Goal: Check status

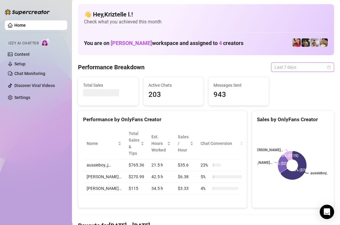
click at [302, 66] on span "Last 7 days" at bounding box center [303, 67] width 56 height 9
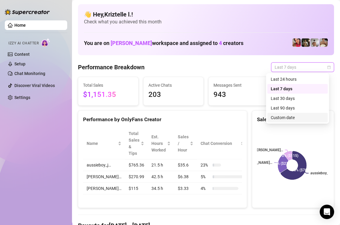
click at [288, 120] on div "Custom date" at bounding box center [297, 117] width 53 height 7
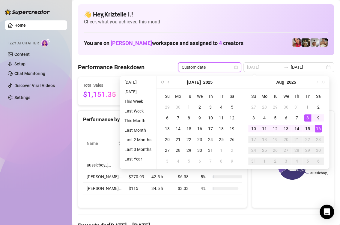
type input "[DATE]"
click at [320, 131] on div "16" at bounding box center [318, 128] width 7 height 7
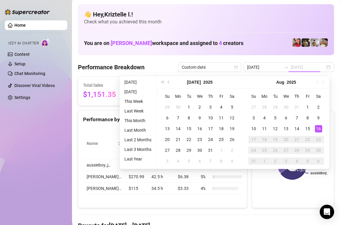
click at [319, 131] on div "16" at bounding box center [318, 128] width 7 height 7
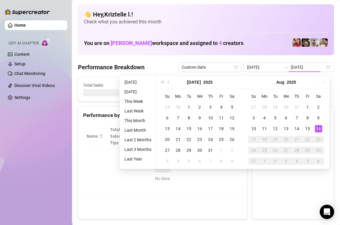
type input "[DATE]"
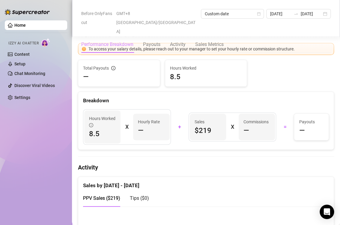
scroll to position [42, 0]
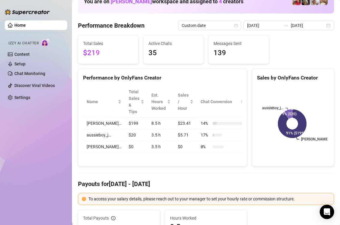
click at [293, 181] on h4 "Payouts for [DATE] - [DATE]" at bounding box center [206, 184] width 256 height 8
click at [229, 79] on div "Performance by OnlyFans Creator" at bounding box center [162, 78] width 159 height 8
click at [207, 72] on div "Performance by OnlyFans Creator" at bounding box center [162, 75] width 168 height 13
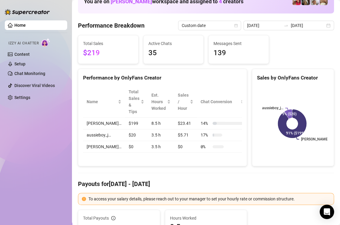
click at [68, 7] on aside "Home Izzy AI Chatter Content Setup Chat Monitoring Discover Viral Videos Settin…" at bounding box center [36, 112] width 72 height 225
